Goal: Find specific page/section: Find specific page/section

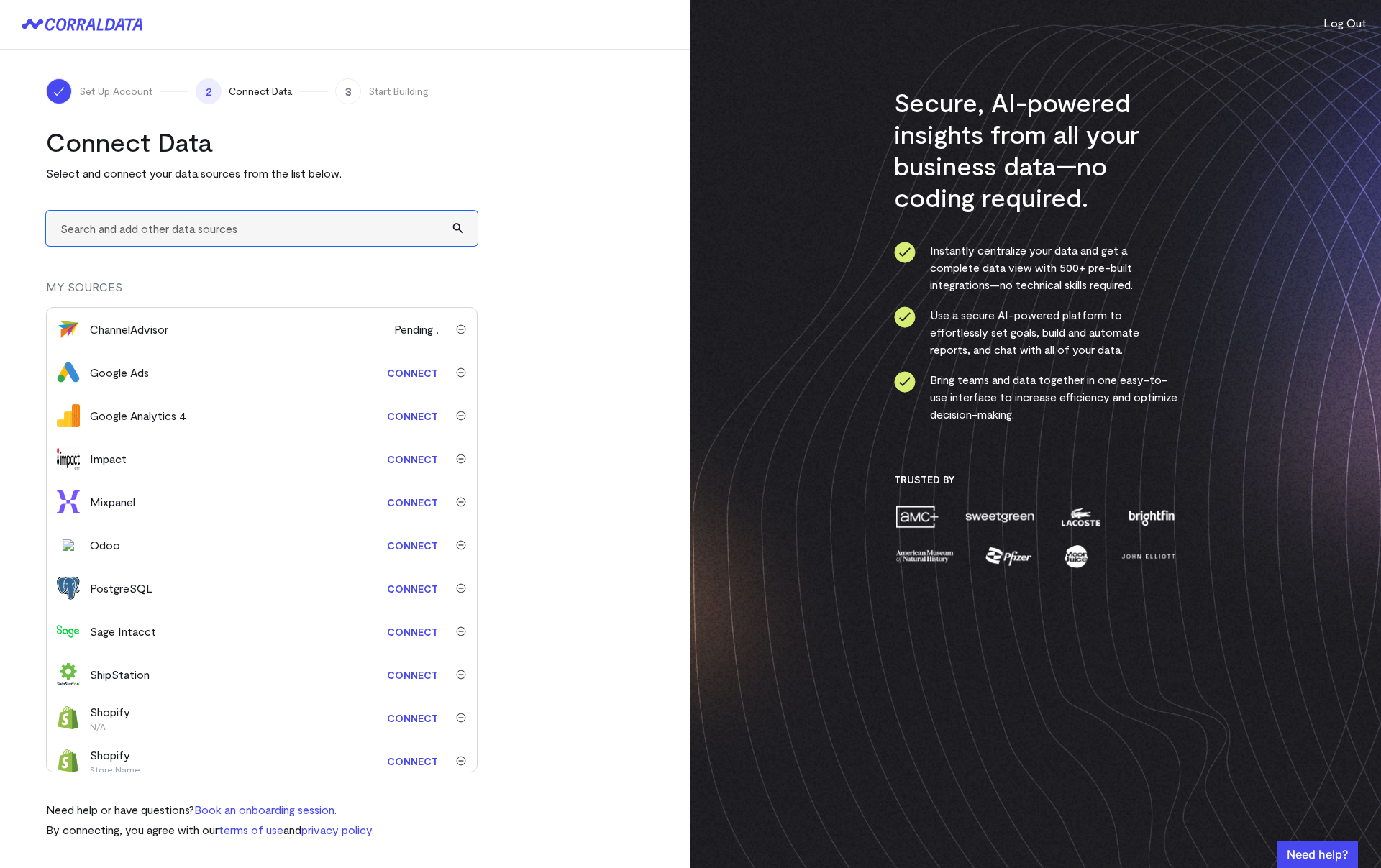
click at [225, 235] on input "text" at bounding box center [261, 228] width 431 height 35
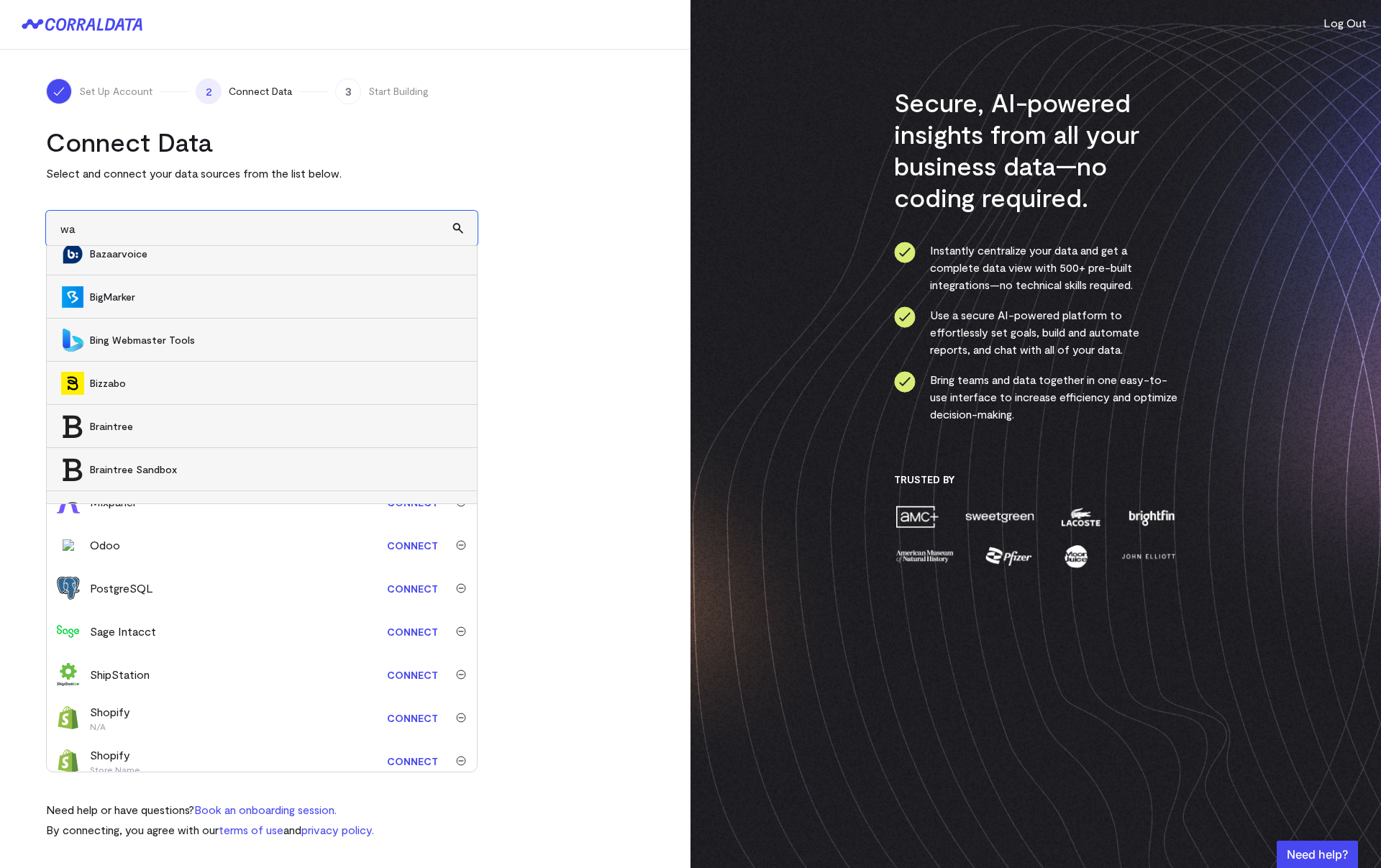
type input "wal"
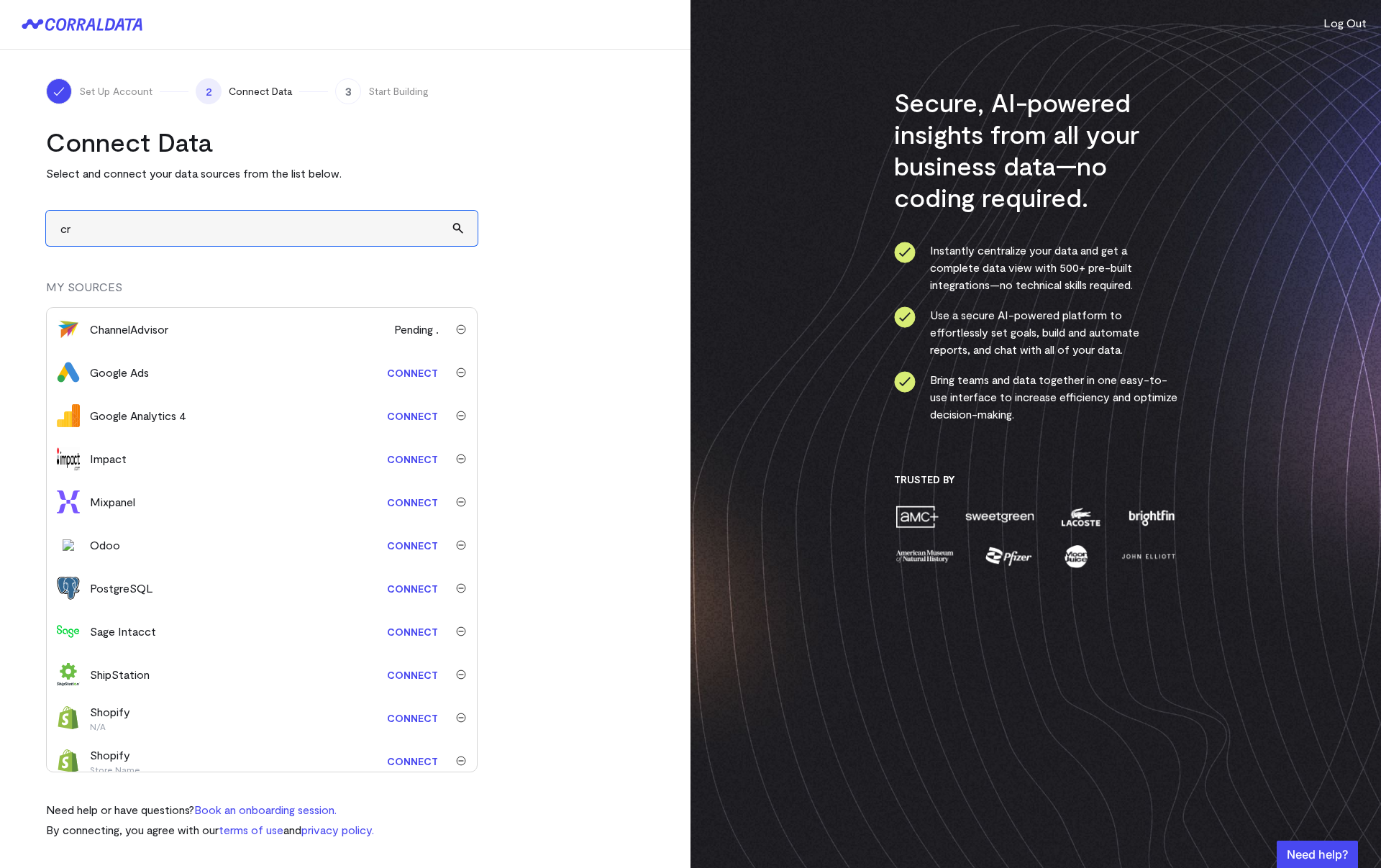
type input "cri"
